Goal: Check status

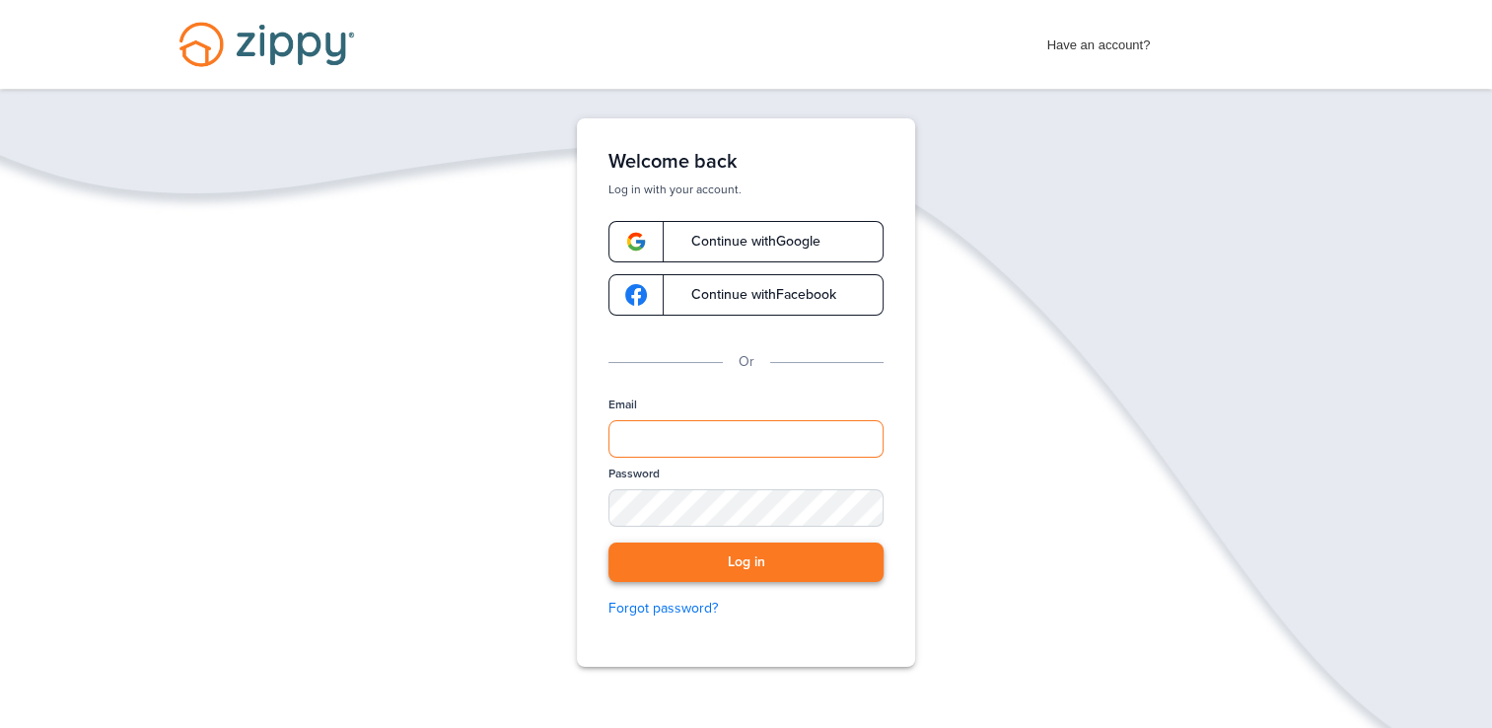
type input "**********"
click at [776, 566] on button "Log in" at bounding box center [745, 562] width 275 height 40
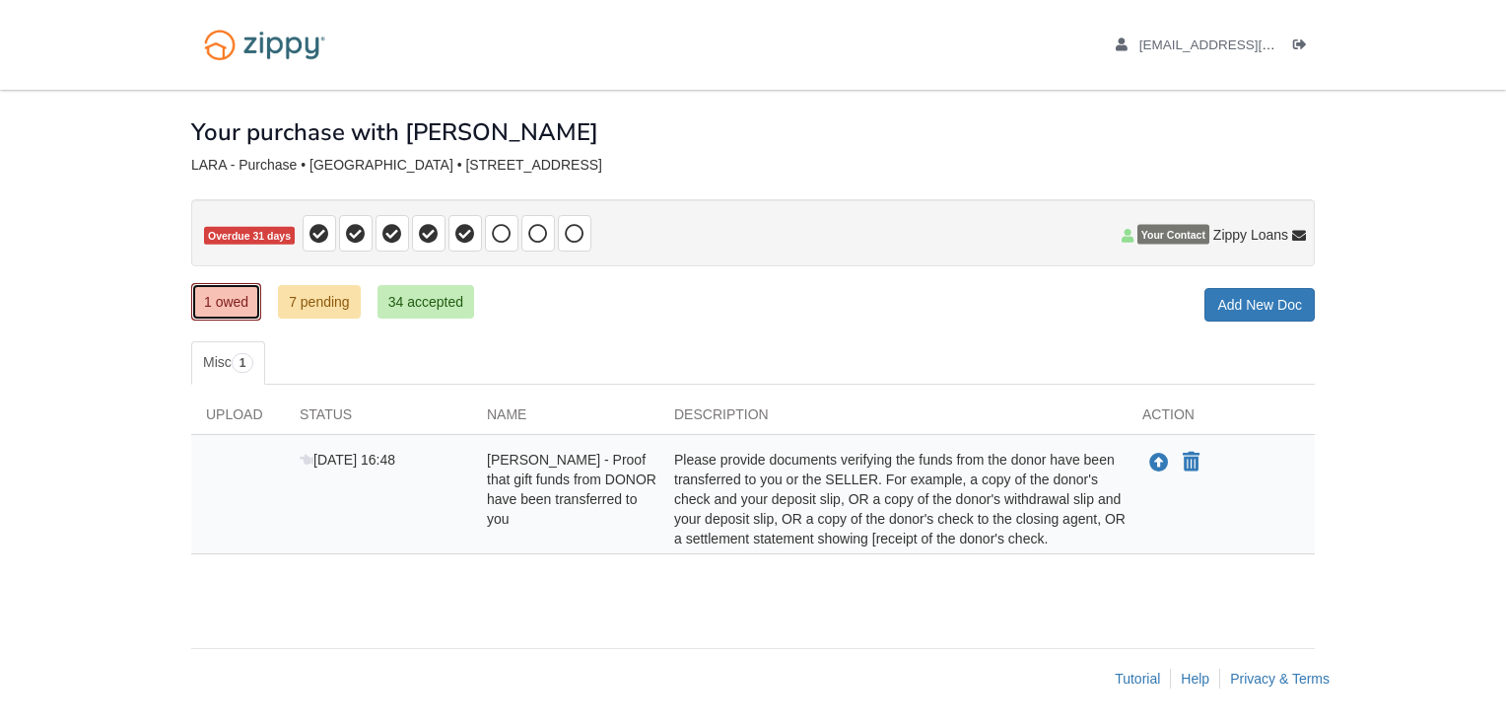
click at [211, 312] on link "1 owed" at bounding box center [226, 301] width 70 height 37
